Goal: Go to known website: Access a specific website the user already knows

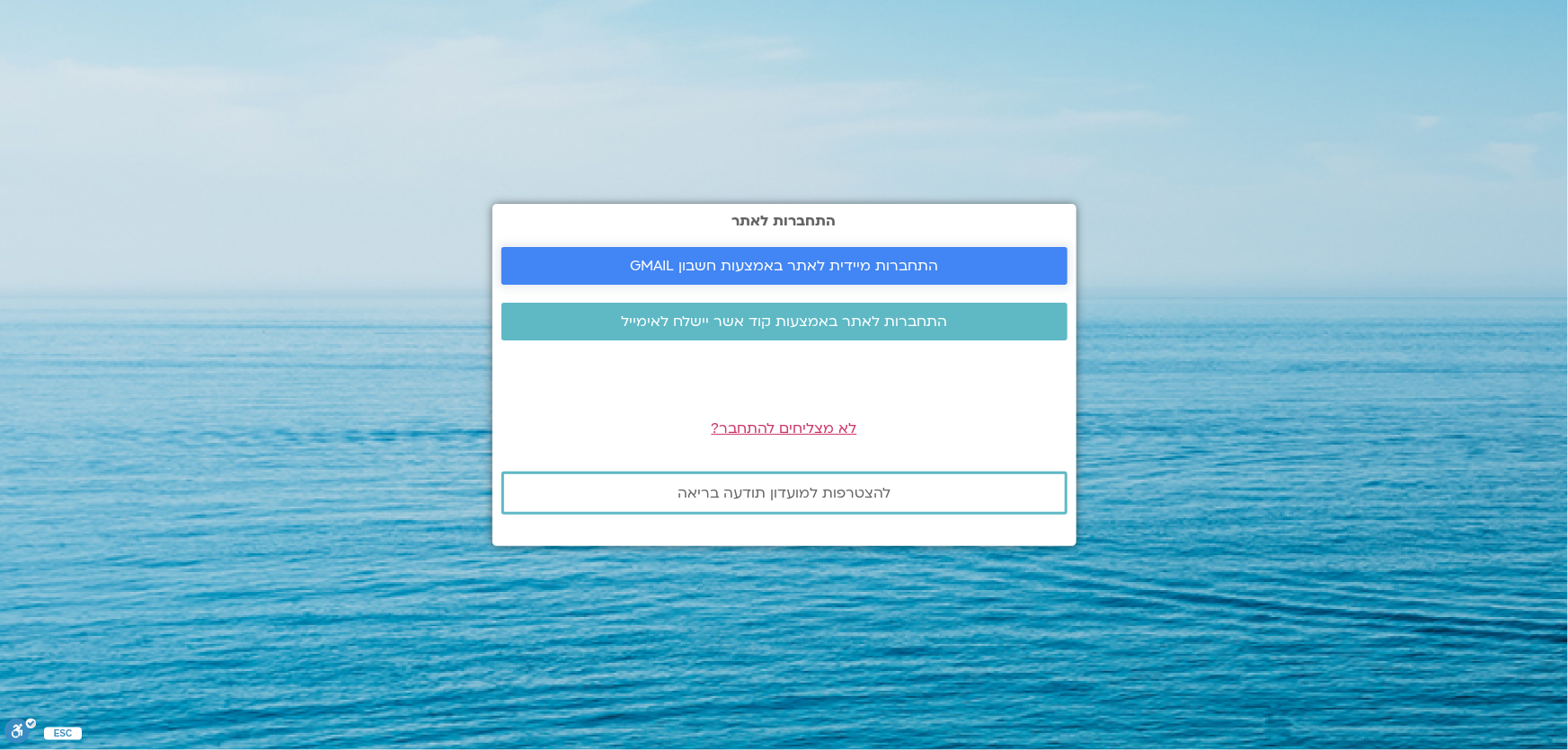
click at [834, 271] on span "התחברות מיידית לאתר באמצעות חשבון GMAIL" at bounding box center [784, 266] width 309 height 16
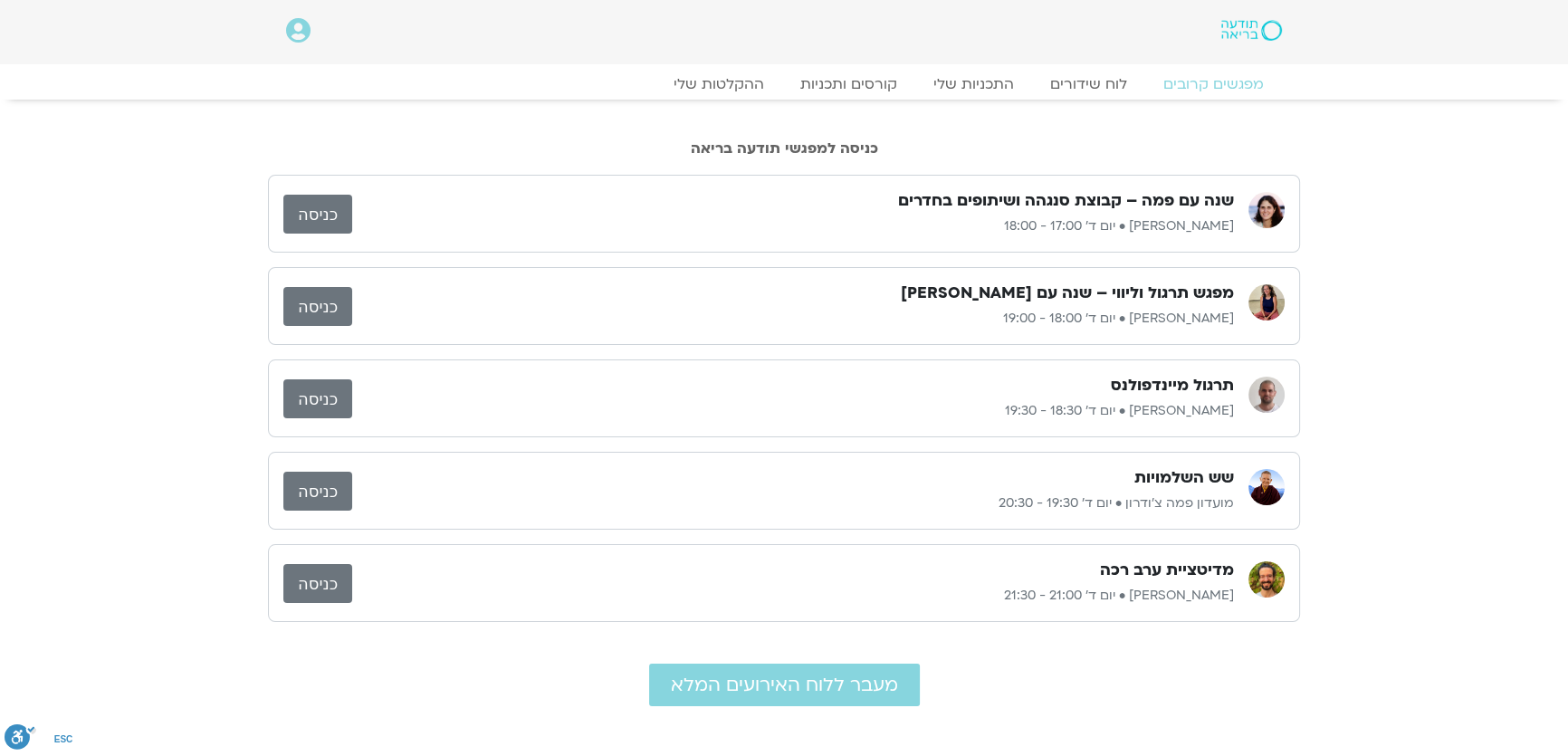
click at [333, 211] on link "כניסה" at bounding box center [318, 214] width 69 height 39
